Goal: Task Accomplishment & Management: Manage account settings

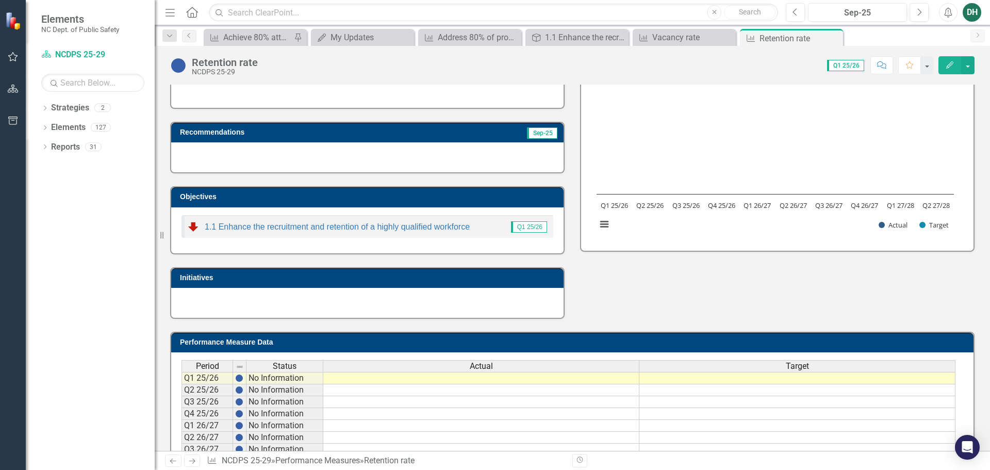
scroll to position [136, 0]
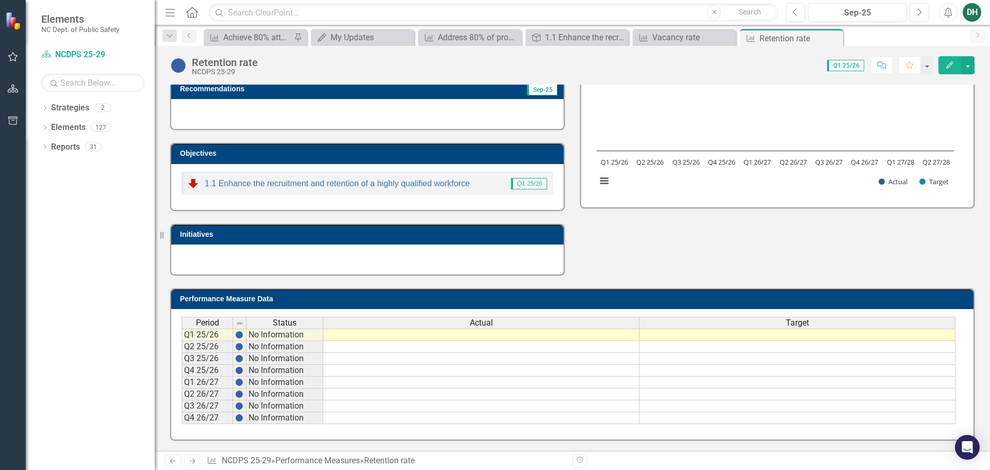
click at [471, 338] on td at bounding box center [481, 334] width 316 height 12
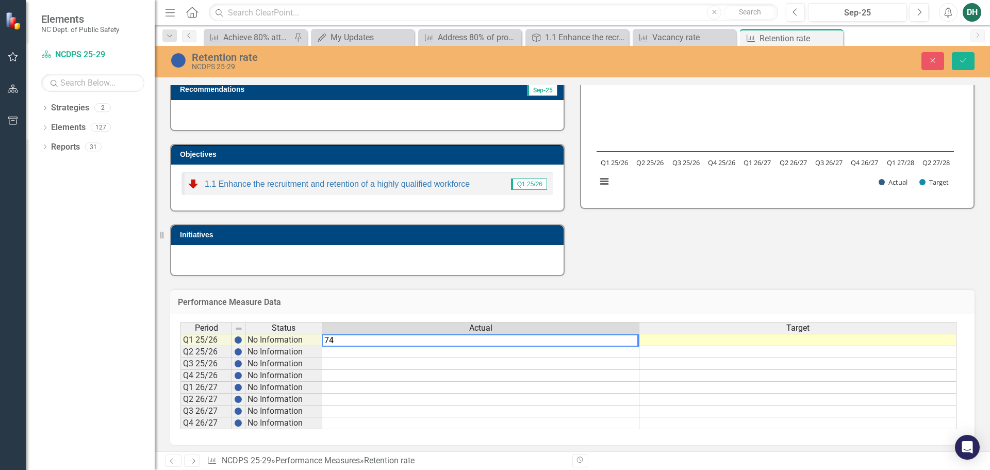
type textarea "74"
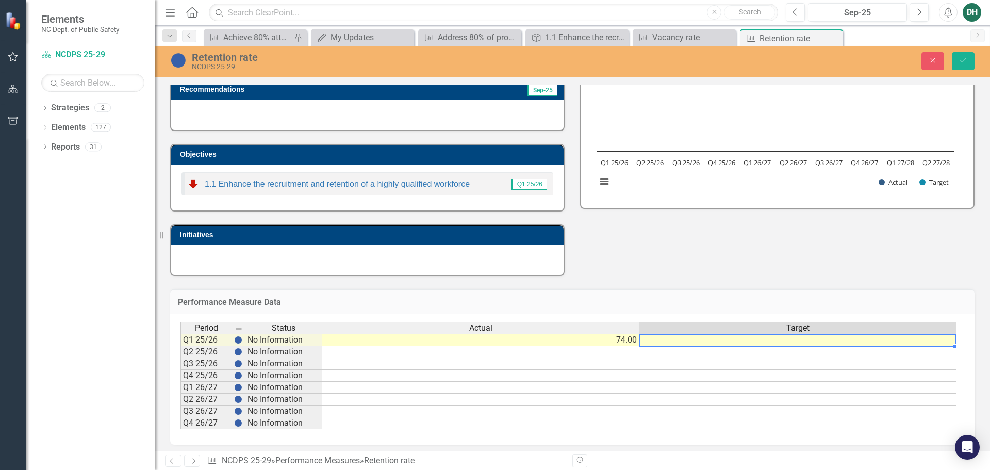
click at [749, 340] on td at bounding box center [797, 340] width 317 height 12
type textarea "80"
click at [761, 378] on td at bounding box center [797, 376] width 317 height 12
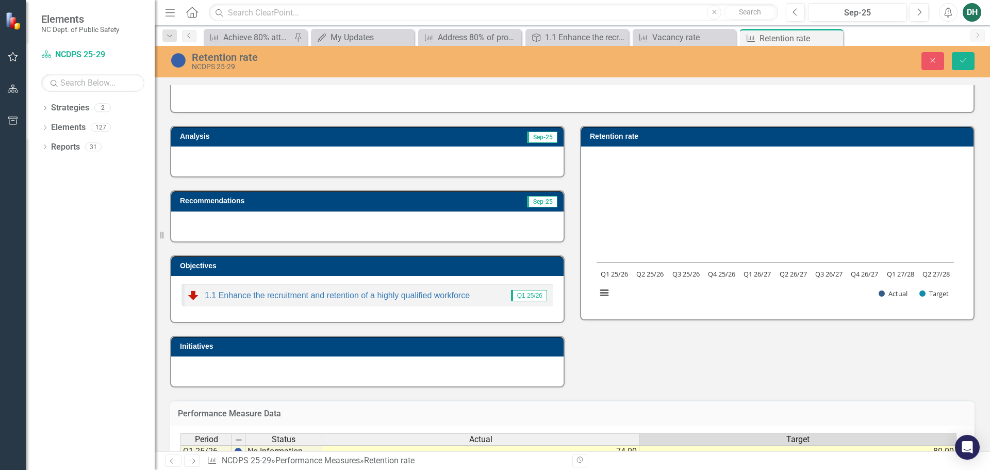
scroll to position [0, 0]
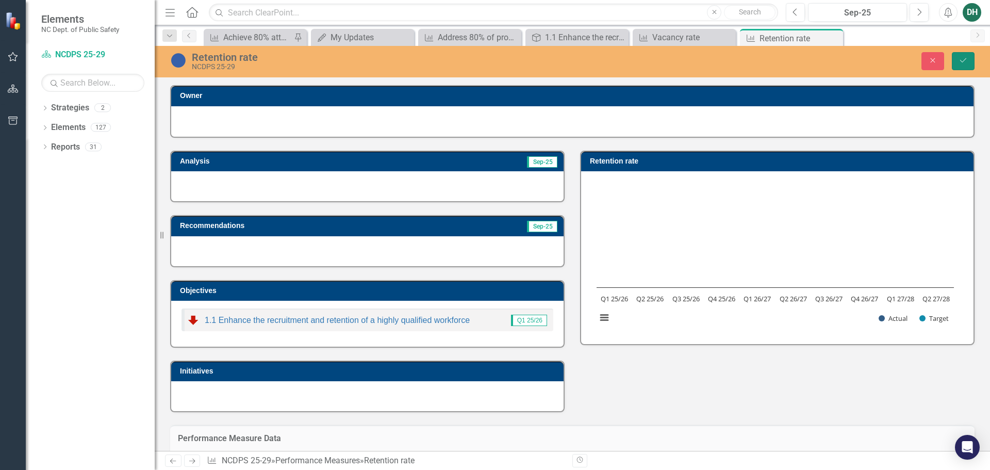
click at [963, 62] on icon "Save" at bounding box center [963, 60] width 9 height 7
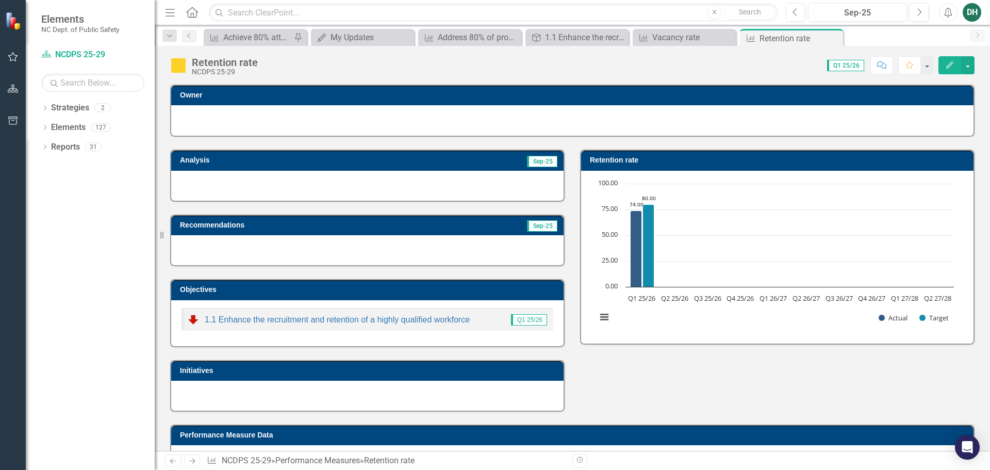
scroll to position [136, 0]
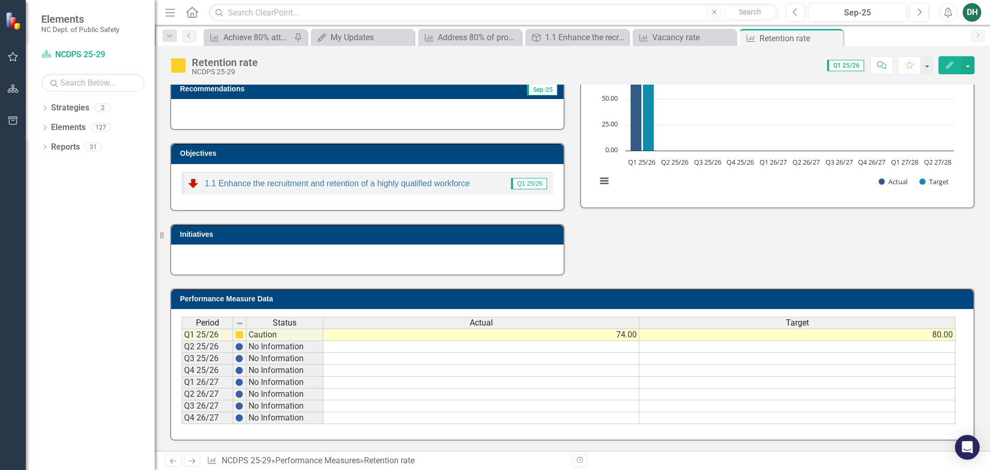
click at [176, 463] on icon "Previous" at bounding box center [173, 460] width 9 height 7
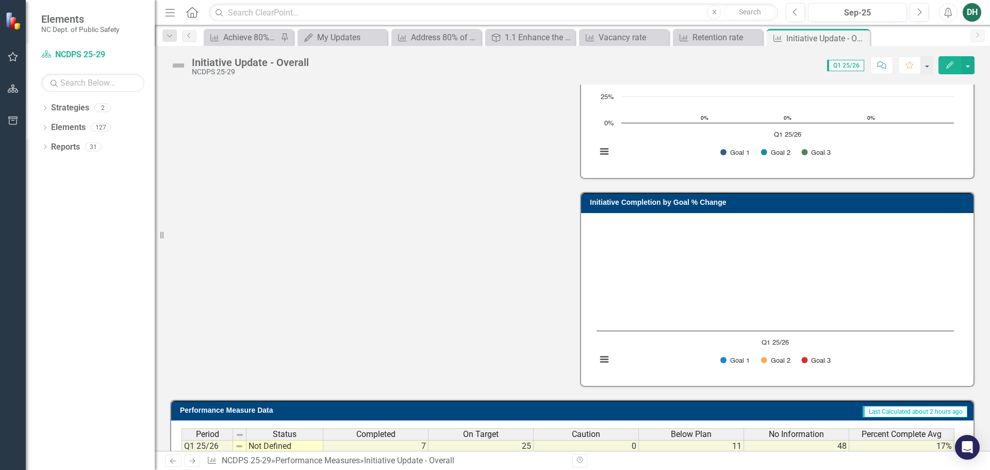
scroll to position [626, 0]
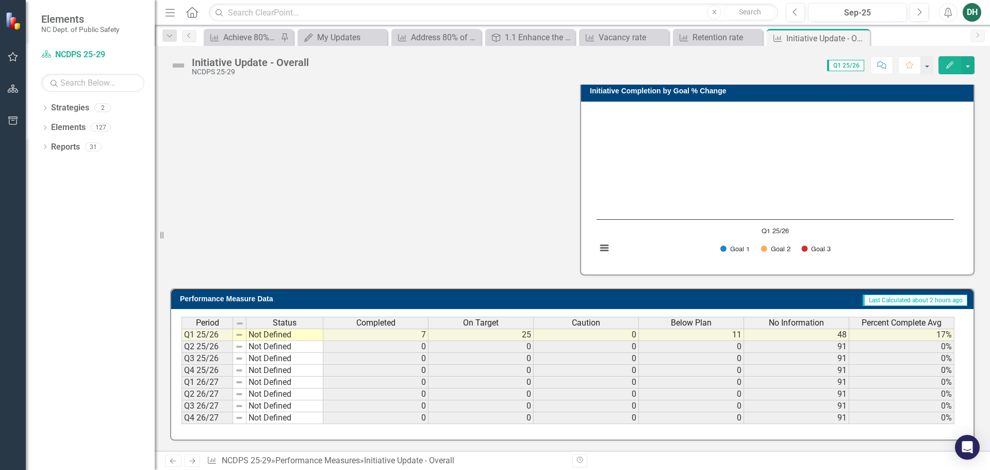
click at [173, 462] on icon "Previous" at bounding box center [173, 460] width 9 height 7
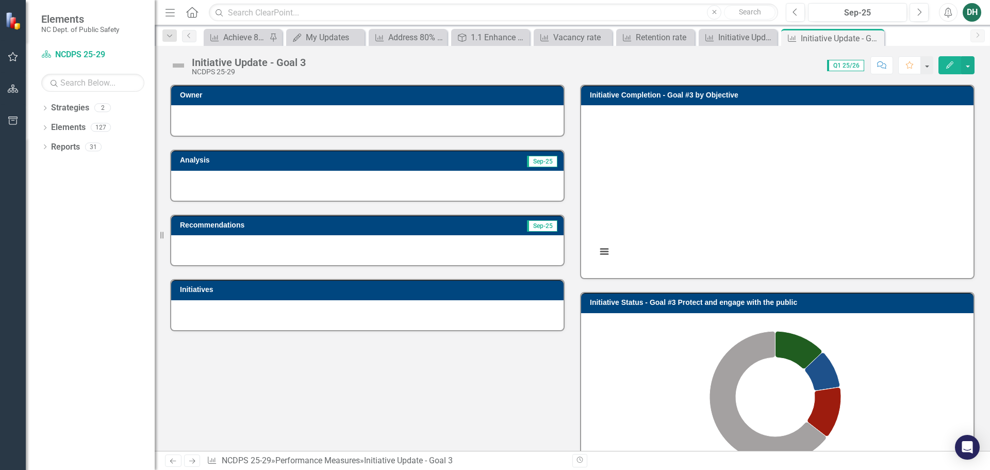
click at [973, 10] on div "DH" at bounding box center [972, 12] width 19 height 19
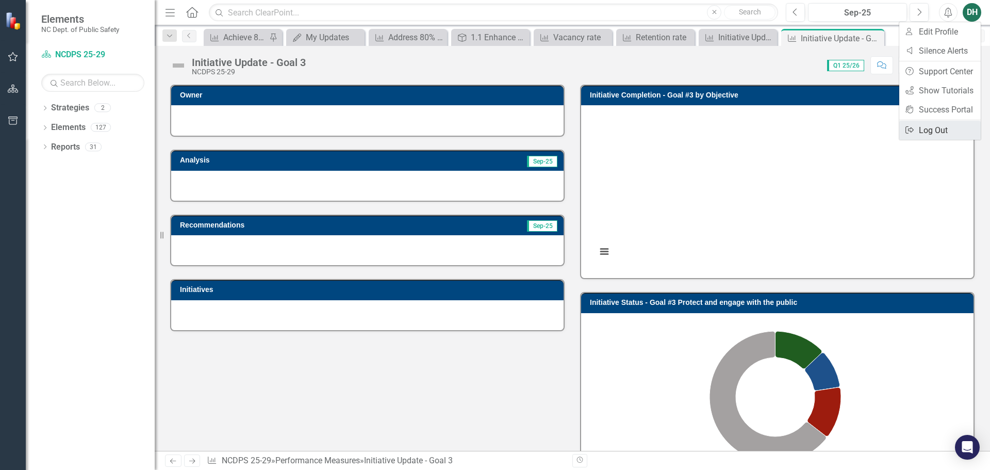
click at [935, 129] on link "Logout Log Out" at bounding box center [939, 130] width 81 height 19
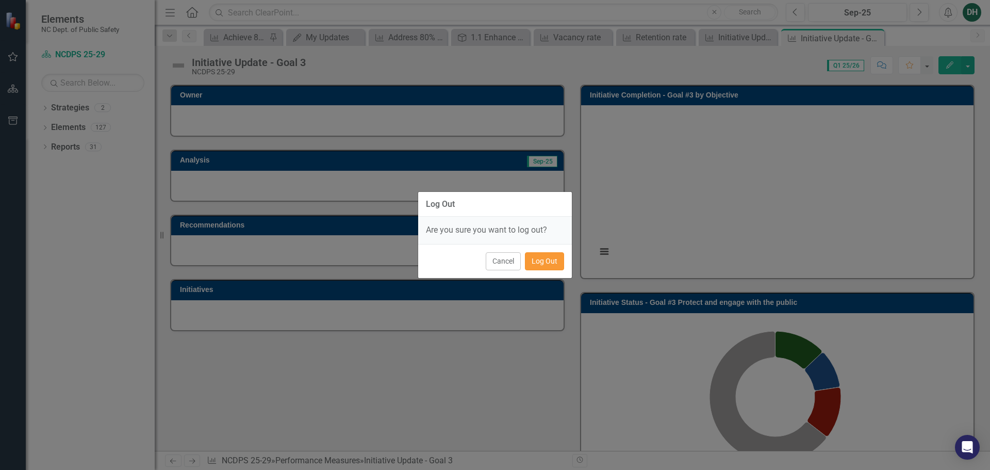
click at [546, 265] on button "Log Out" at bounding box center [544, 261] width 39 height 18
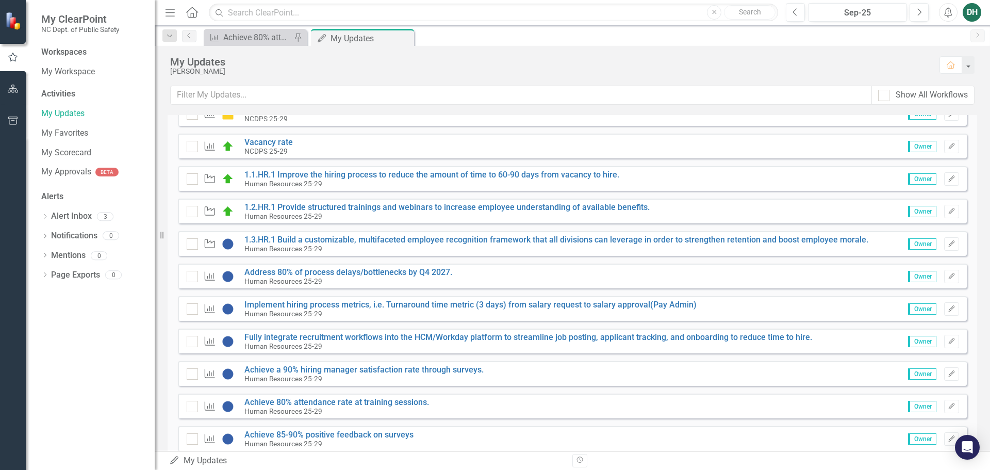
scroll to position [258, 0]
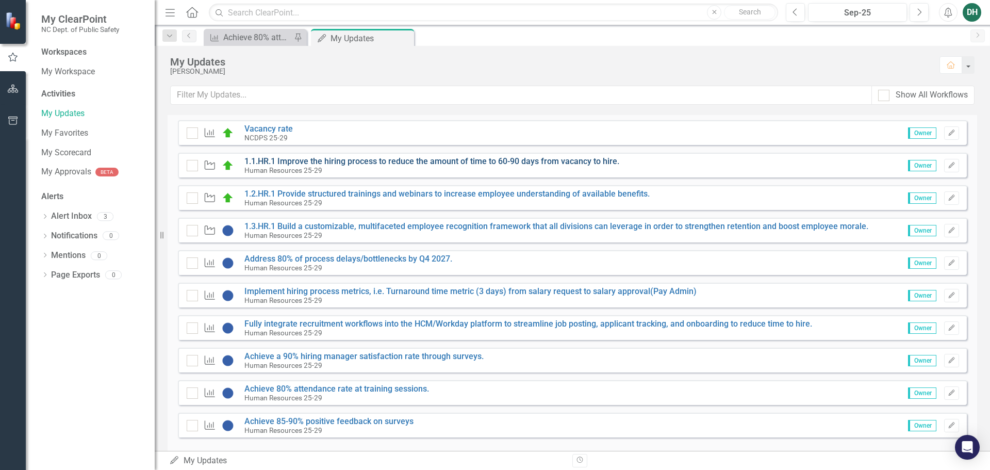
click at [497, 160] on link "1.1.HR.1 Improve the hiring process to reduce the amount of time to 60-90 days …" at bounding box center [431, 161] width 375 height 10
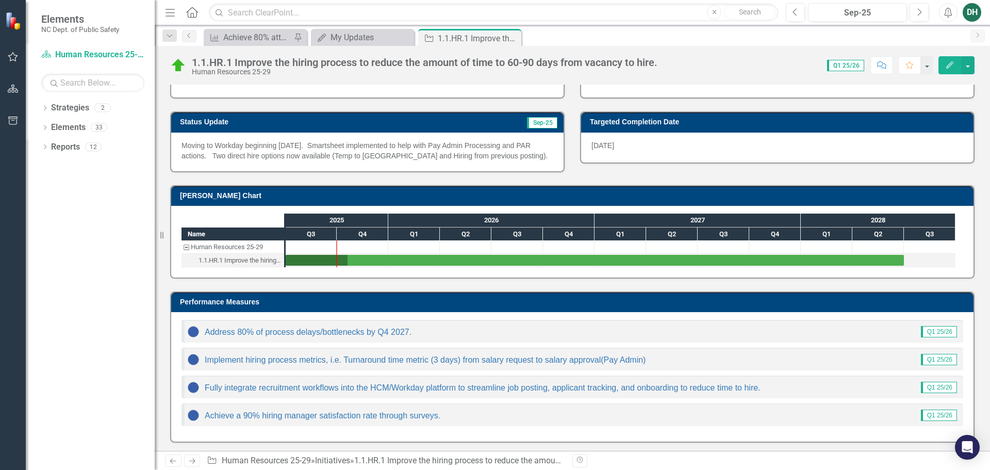
scroll to position [172, 0]
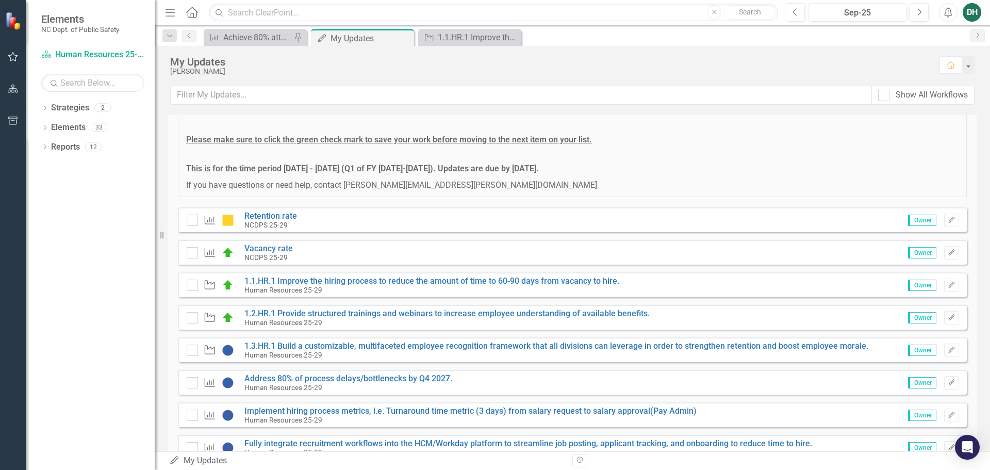
scroll to position [121, 0]
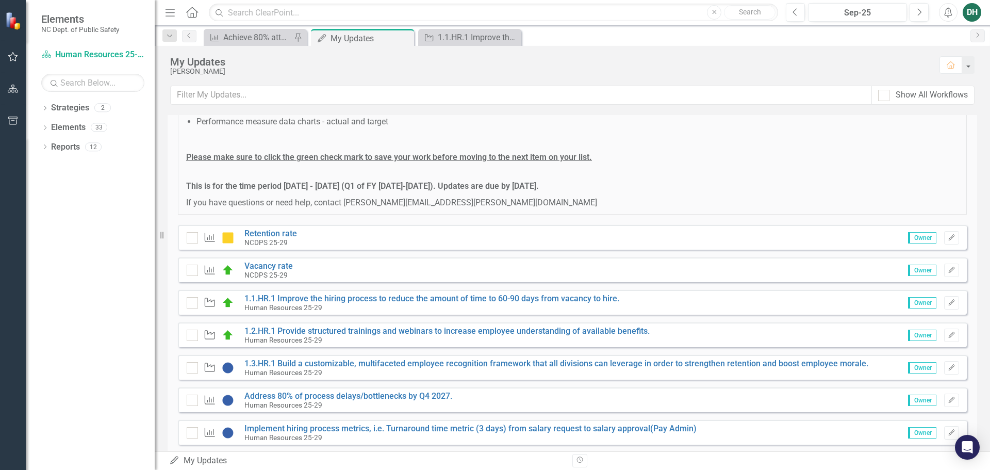
click at [918, 304] on span "Owner" at bounding box center [922, 302] width 28 height 11
click at [418, 297] on link "1.1.HR.1 Improve the hiring process to reduce the amount of time to 60-90 days …" at bounding box center [431, 298] width 375 height 10
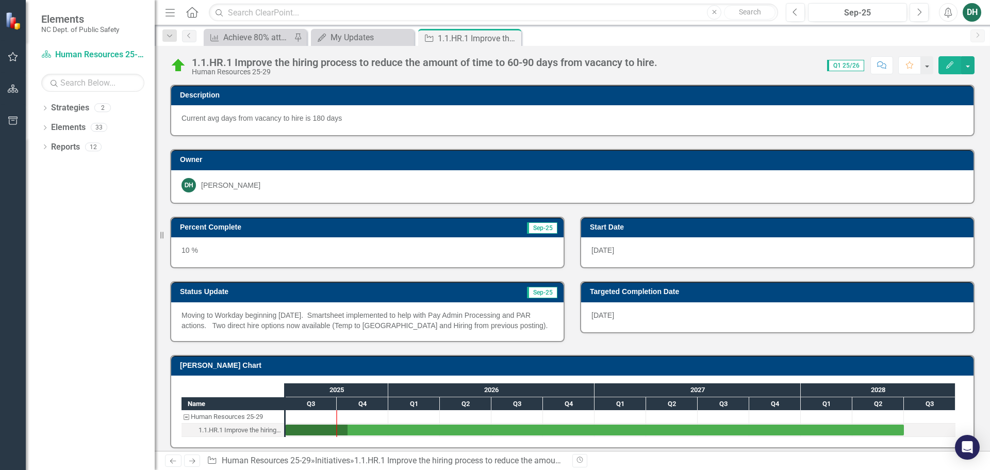
click at [405, 227] on h3 "Percent Complete" at bounding box center [305, 227] width 250 height 8
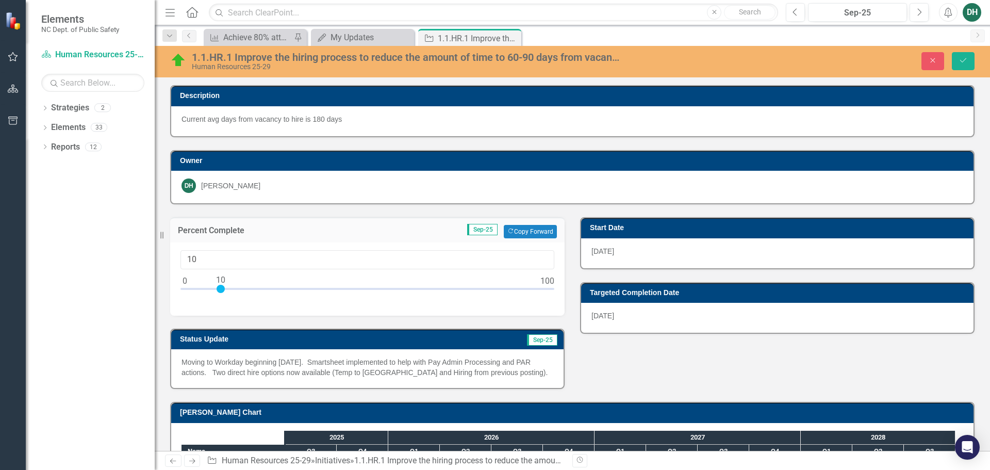
click at [405, 227] on td "Sep-25 Copy Forward Copy Forward" at bounding box center [448, 231] width 218 height 13
click at [632, 371] on div "Percent Complete Sep-25 Copy Forward Copy Forward 10 Status Update Sep-25 Movin…" at bounding box center [572, 296] width 820 height 185
click at [625, 369] on div "Percent Complete Sep-25 Copy Forward Copy Forward 10 Status Update Sep-25 Movin…" at bounding box center [572, 296] width 820 height 185
click at [626, 369] on div "Percent Complete Sep-25 Copy Forward Copy Forward 10 Status Update Sep-25 Movin…" at bounding box center [572, 296] width 820 height 185
click at [361, 37] on div "My Updates" at bounding box center [365, 37] width 68 height 13
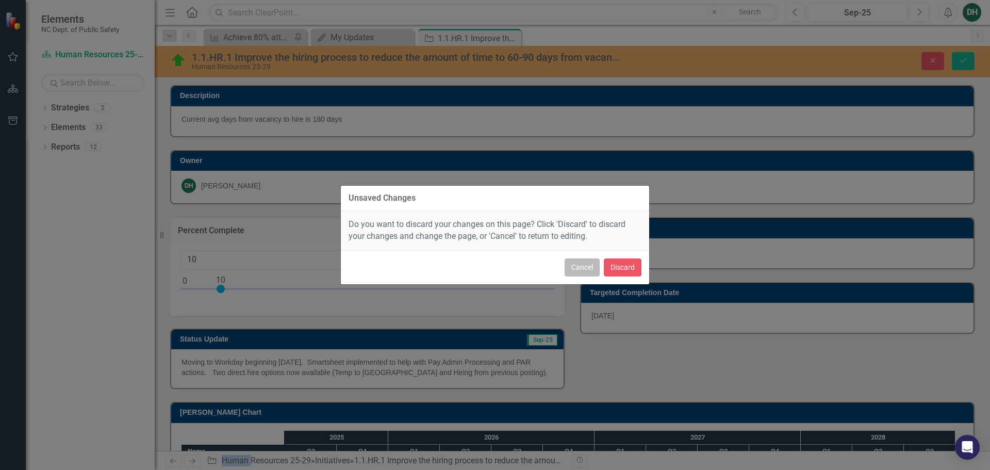
click at [587, 266] on button "Cancel" at bounding box center [582, 267] width 35 height 18
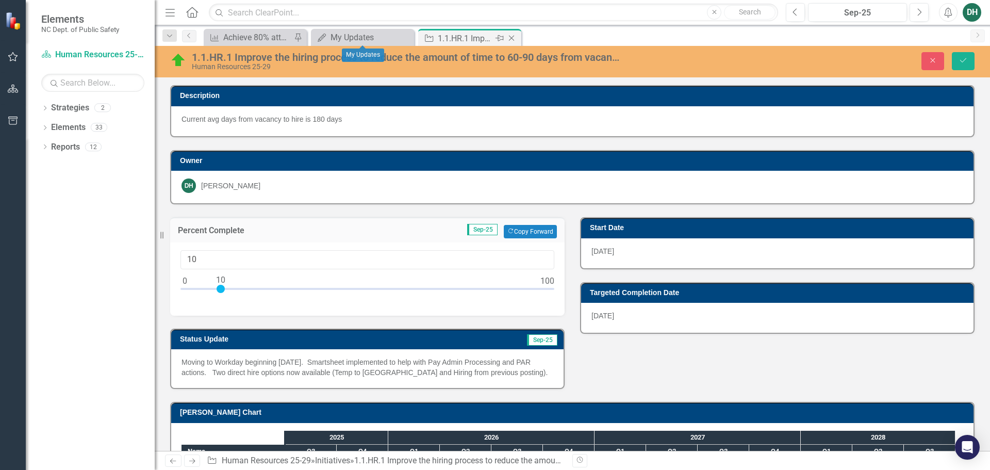
click at [482, 41] on div "1.1.HR.1 Improve the hiring process to reduce the amount of time to 60-90 days …" at bounding box center [465, 38] width 55 height 13
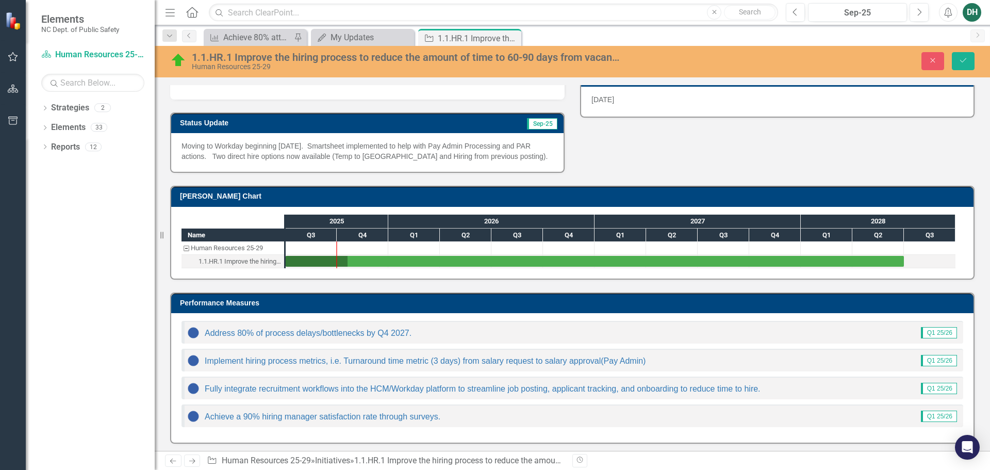
scroll to position [219, 0]
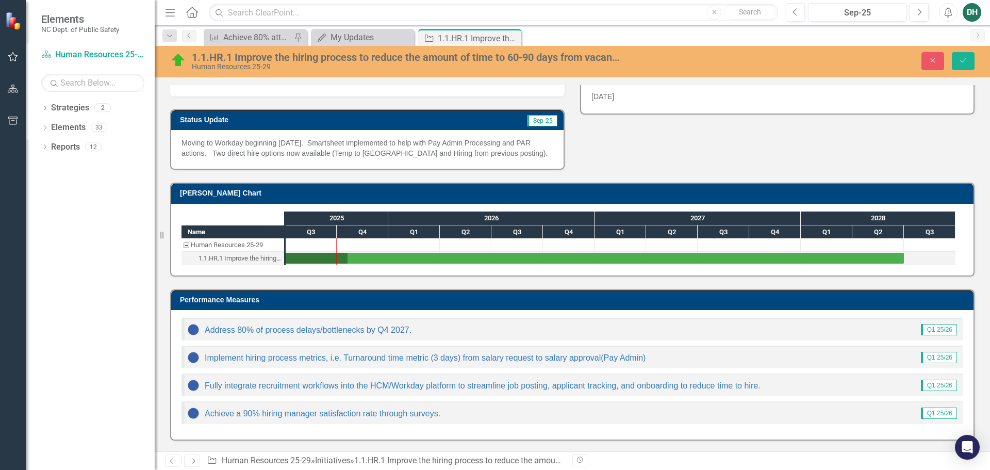
click at [174, 461] on icon "Previous" at bounding box center [173, 460] width 9 height 7
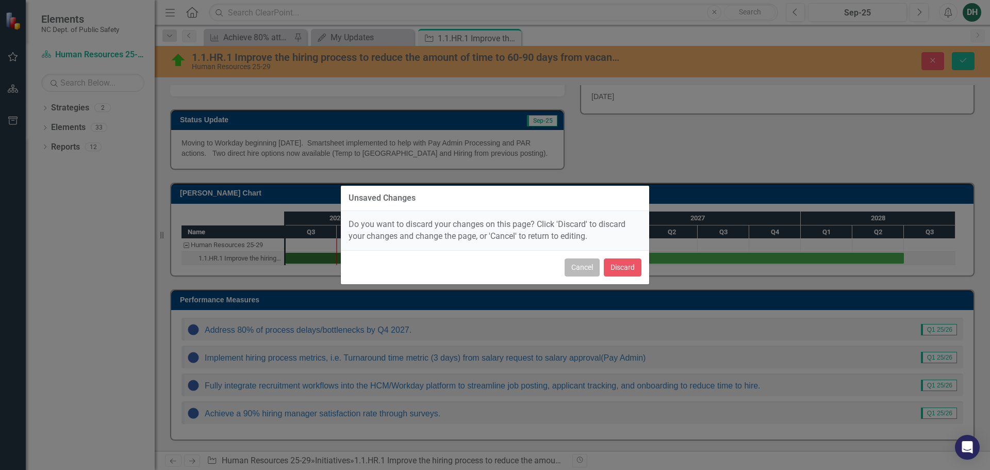
click at [576, 264] on button "Cancel" at bounding box center [582, 267] width 35 height 18
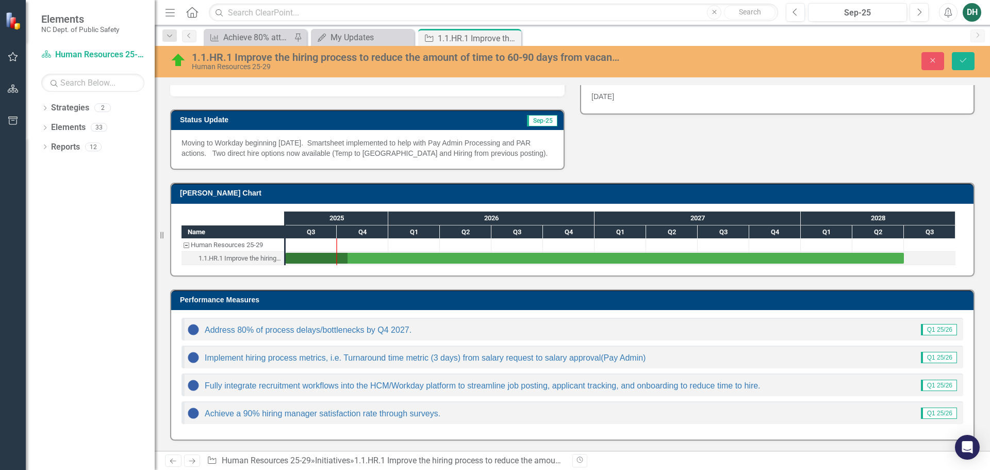
click at [978, 12] on div "DH" at bounding box center [972, 12] width 19 height 19
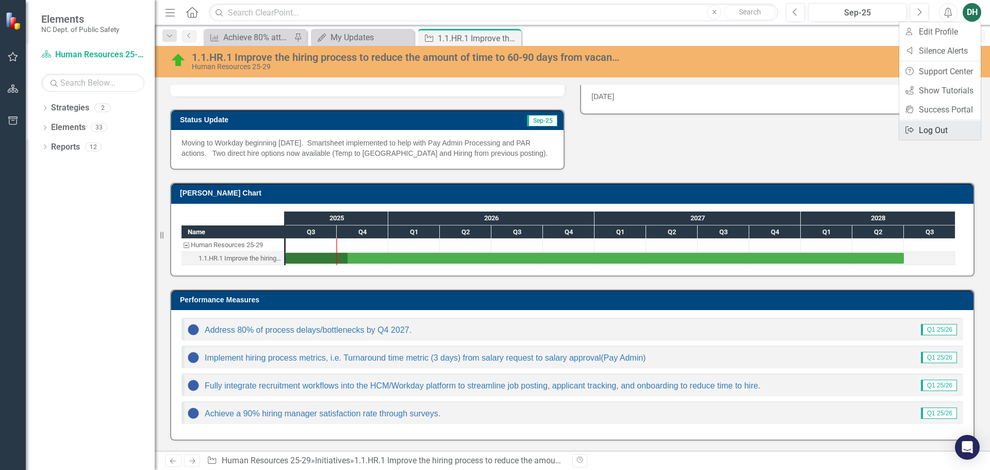
click at [944, 130] on link "Logout Log Out" at bounding box center [939, 130] width 81 height 19
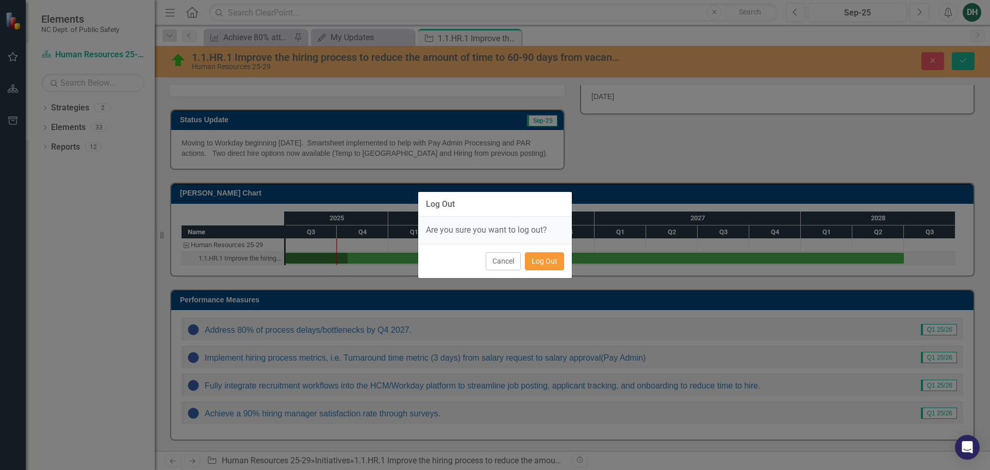
click at [549, 264] on button "Log Out" at bounding box center [544, 261] width 39 height 18
